Goal: Navigation & Orientation: Find specific page/section

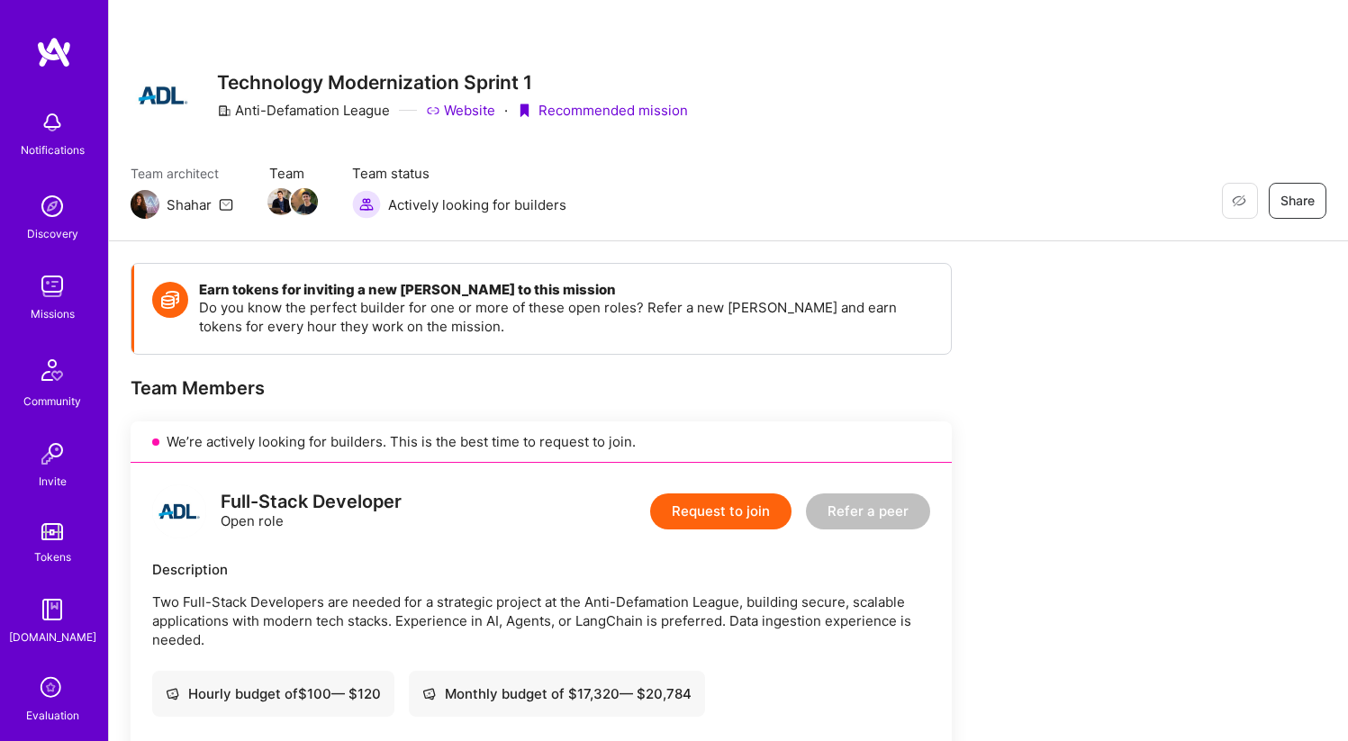
click at [43, 63] on img at bounding box center [54, 52] width 36 height 32
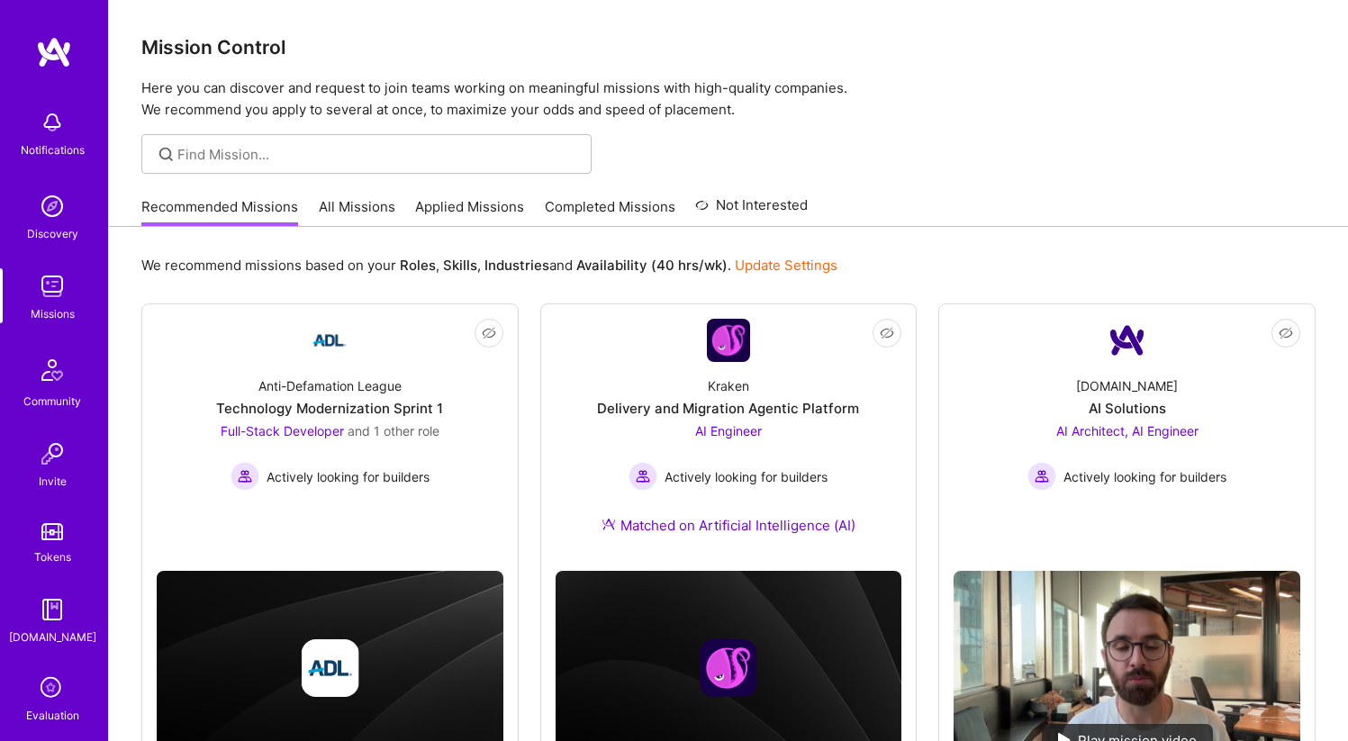
click at [492, 204] on link "Applied Missions" at bounding box center [469, 212] width 109 height 30
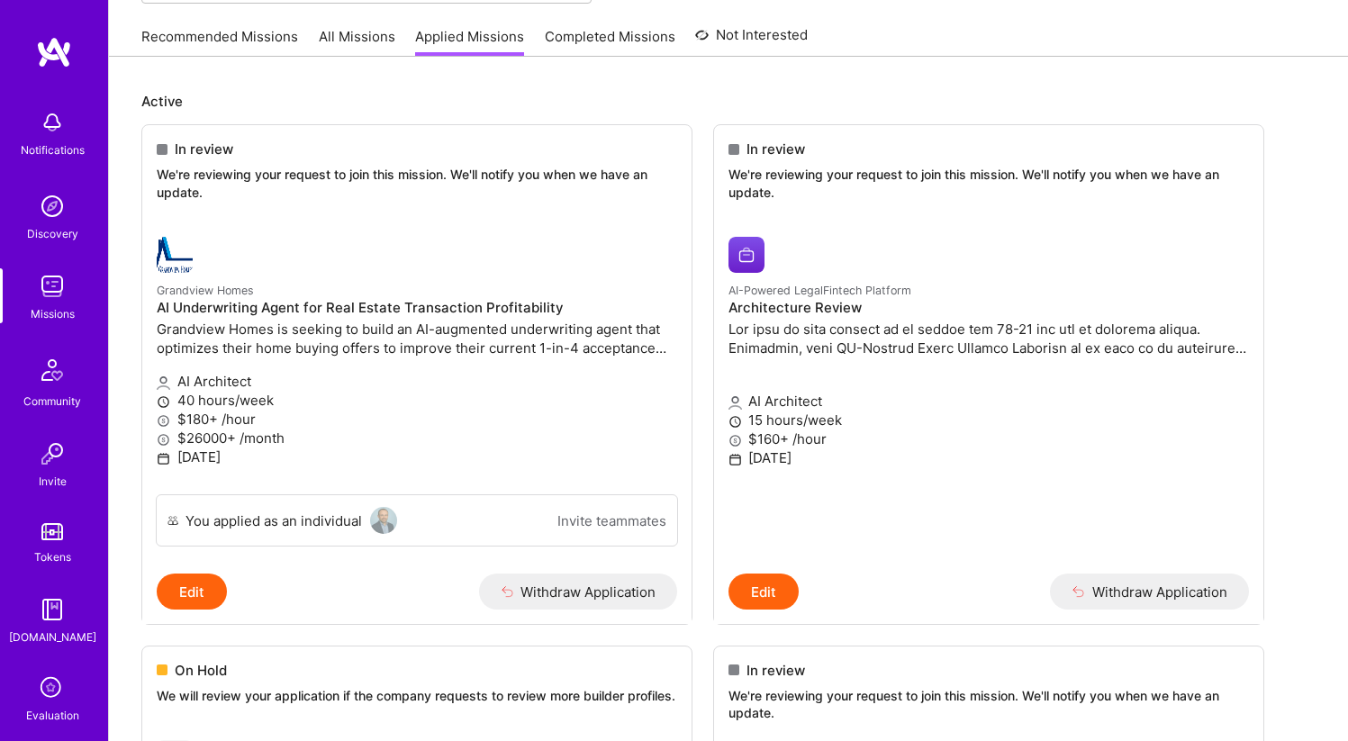
scroll to position [165, 0]
